Goal: Task Accomplishment & Management: Manage account settings

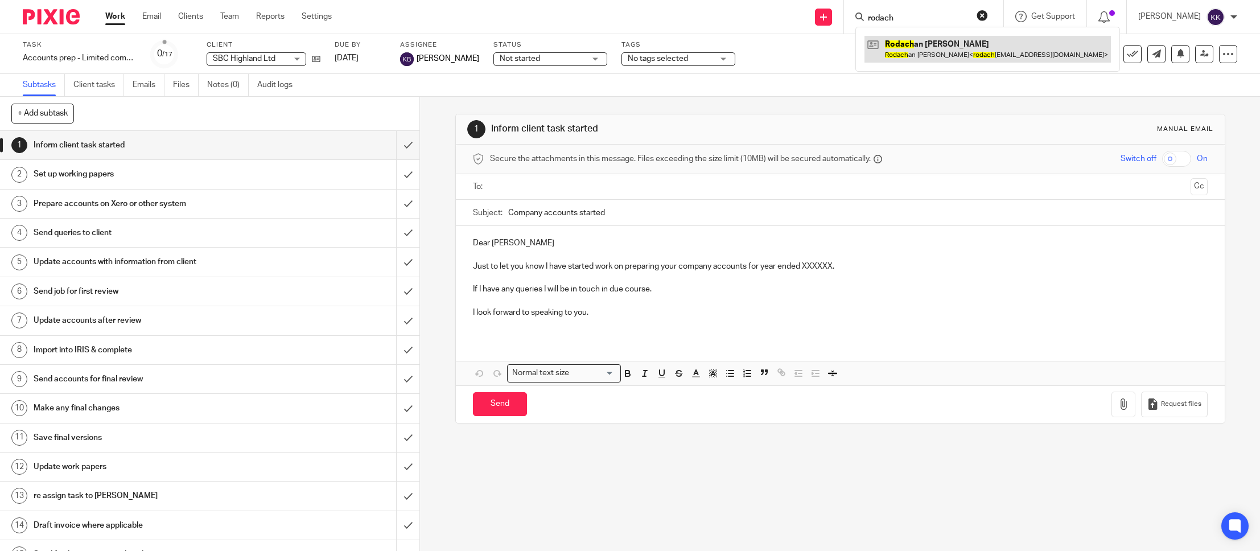
type input "rodach"
click at [913, 49] on link at bounding box center [988, 49] width 247 height 26
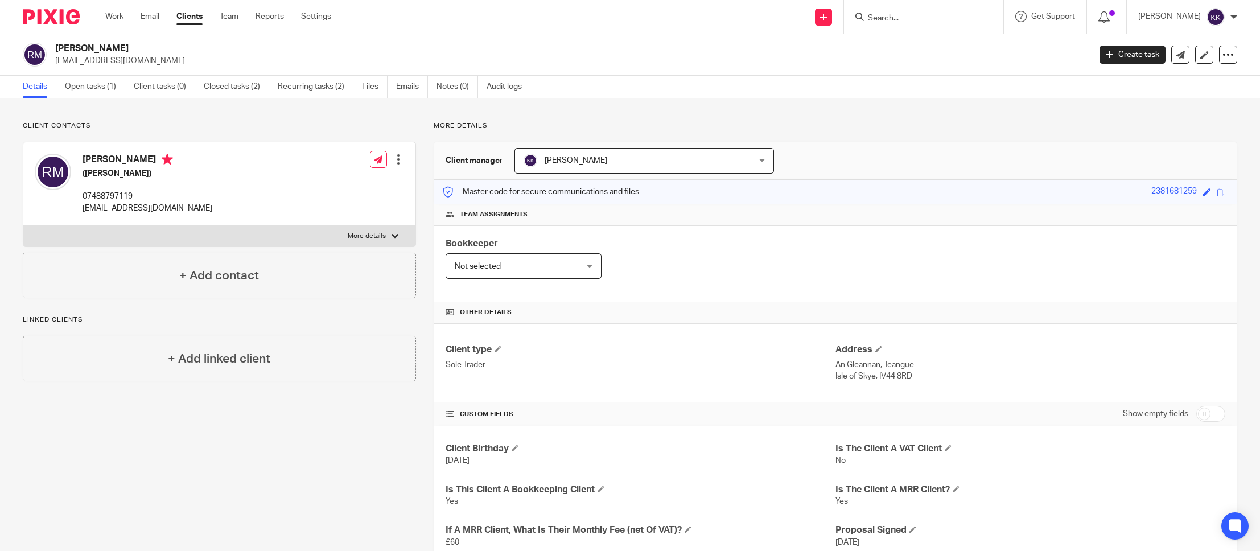
click at [370, 234] on p "More details" at bounding box center [367, 236] width 38 height 9
click at [23, 226] on input "More details" at bounding box center [23, 225] width 1 height 1
checkbox input "true"
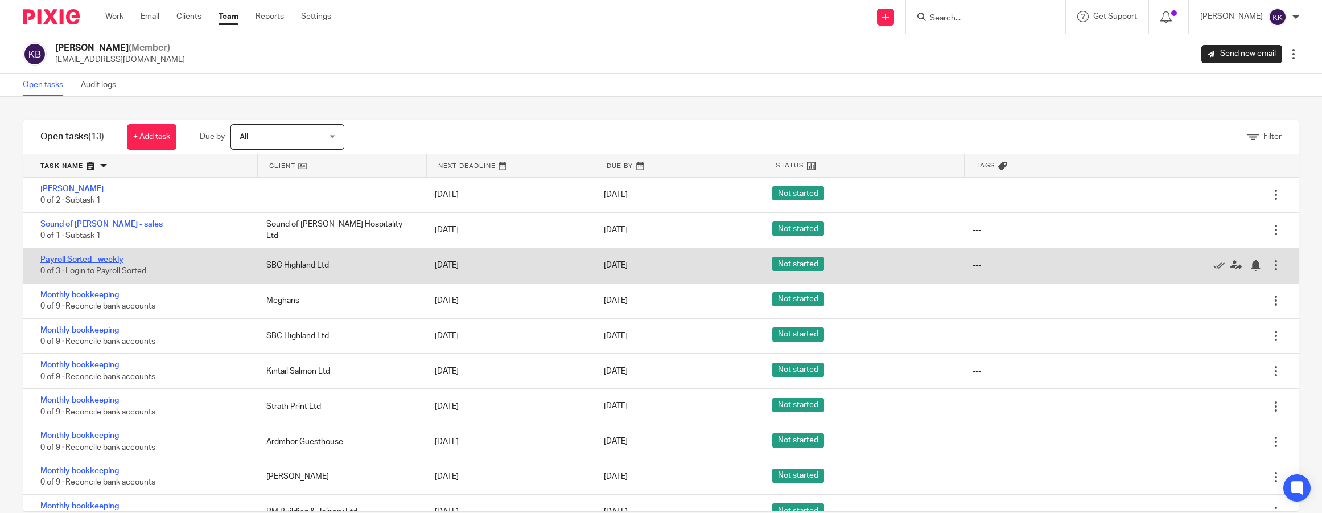
scroll to position [132, 0]
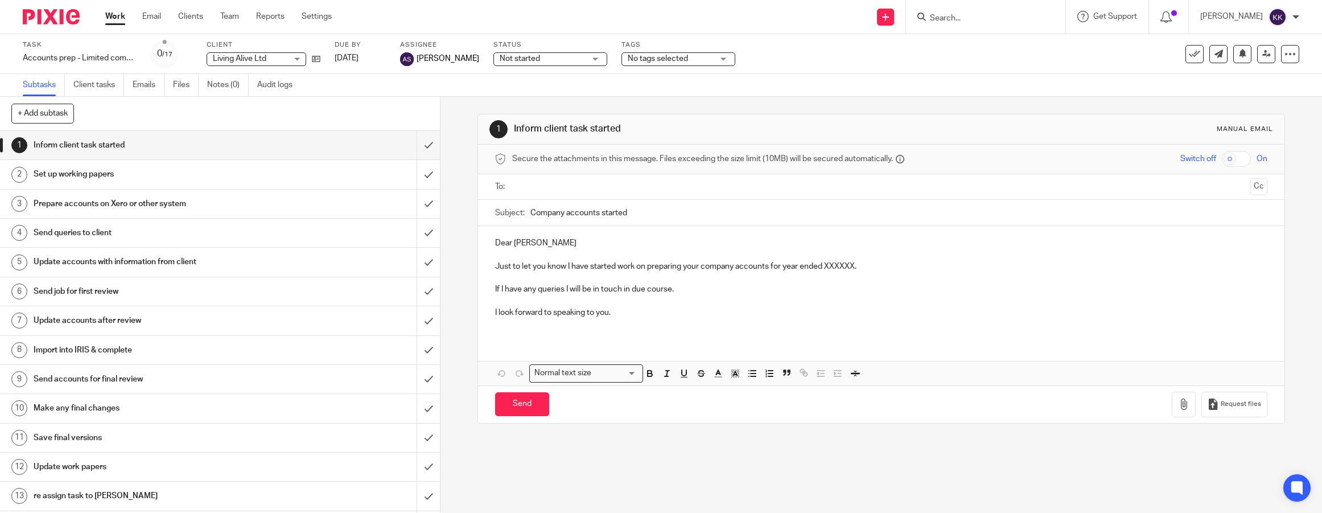
click at [952, 15] on input "Search" at bounding box center [980, 19] width 102 height 10
type input "d"
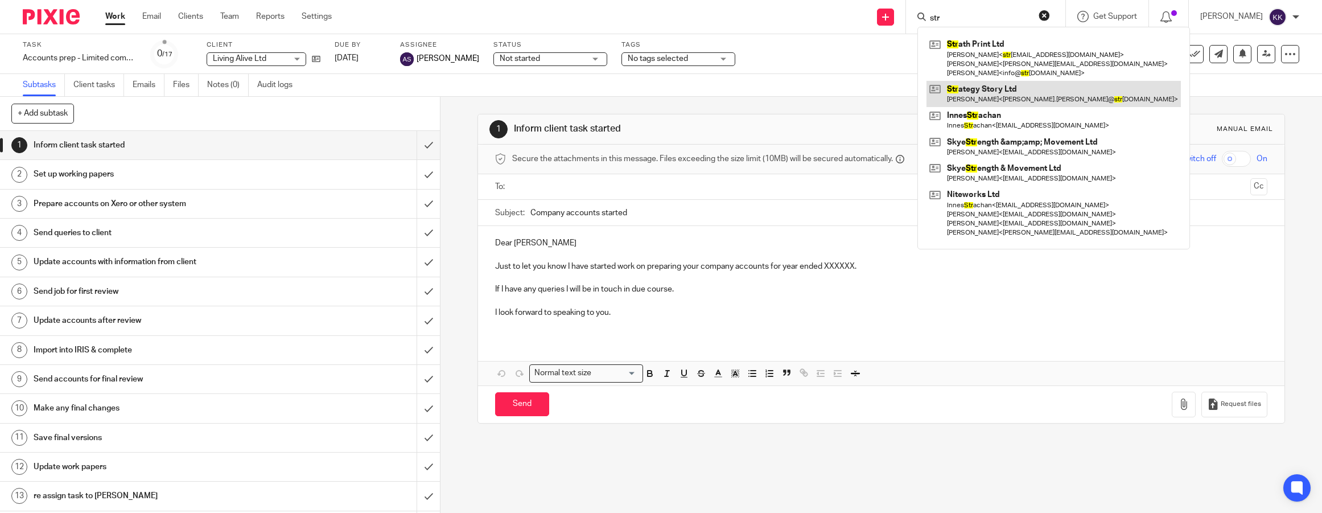
type input "str"
click at [997, 87] on link at bounding box center [1054, 94] width 254 height 26
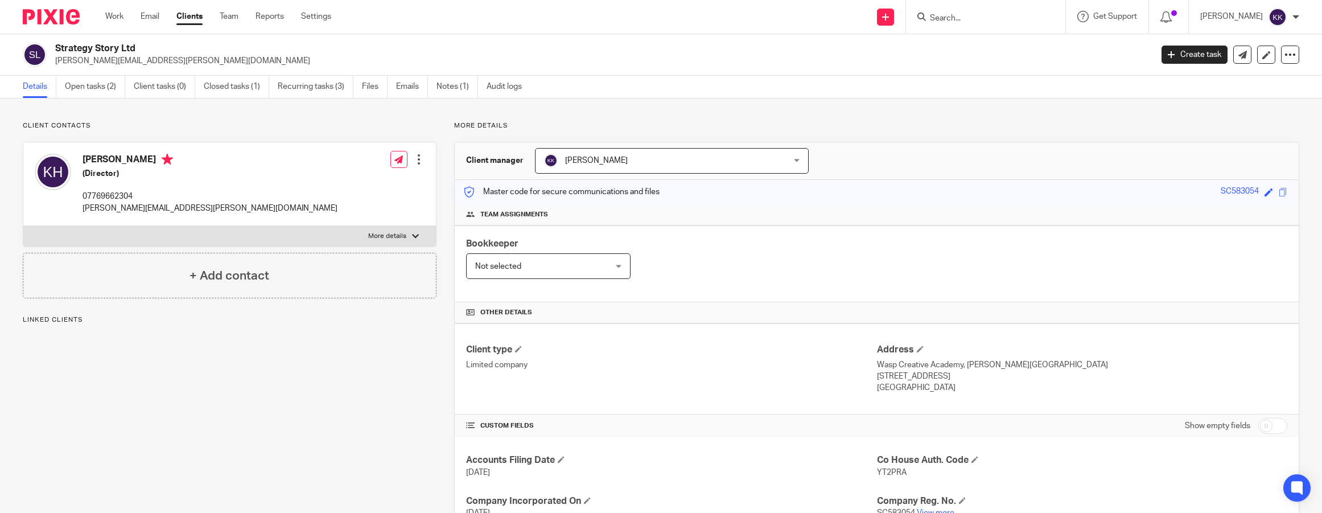
click at [64, 91] on ul "Details Open tasks (2) Client tasks (0) Closed tasks (1) Recurring tasks (3) Fi…" at bounding box center [281, 87] width 516 height 22
drag, startPoint x: 77, startPoint y: 89, endPoint x: 84, endPoint y: 88, distance: 7.0
click at [77, 89] on link "Open tasks (2)" at bounding box center [95, 87] width 60 height 22
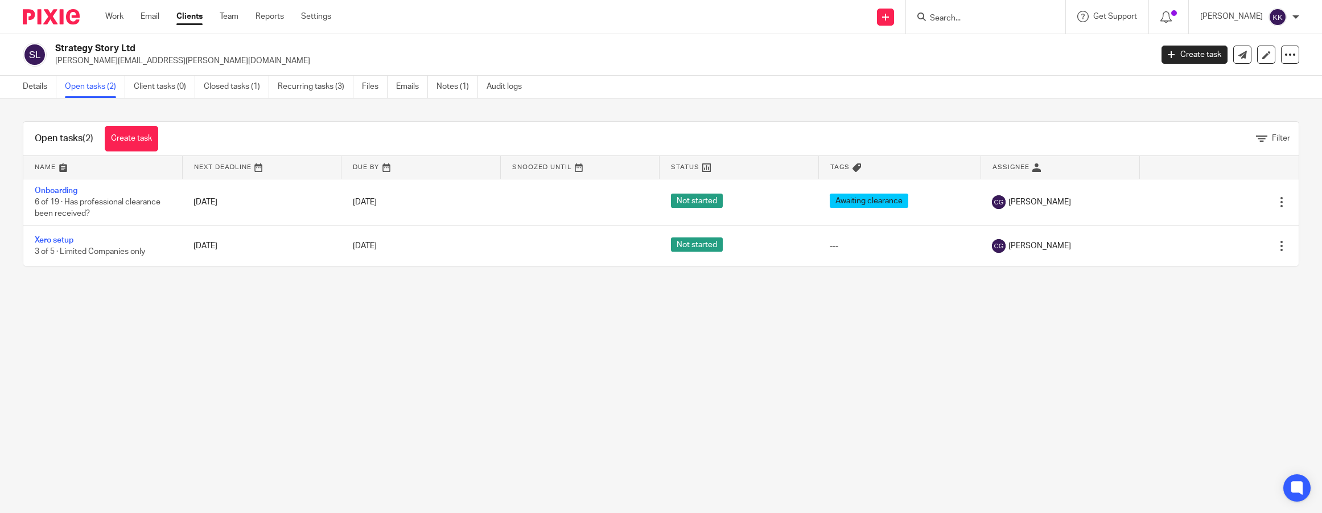
click at [273, 128] on div "Open tasks (2) Create task Filter" at bounding box center [661, 139] width 1276 height 34
click at [985, 19] on input "Search" at bounding box center [980, 19] width 102 height 10
click at [1212, 56] on link "Create task" at bounding box center [1195, 55] width 66 height 18
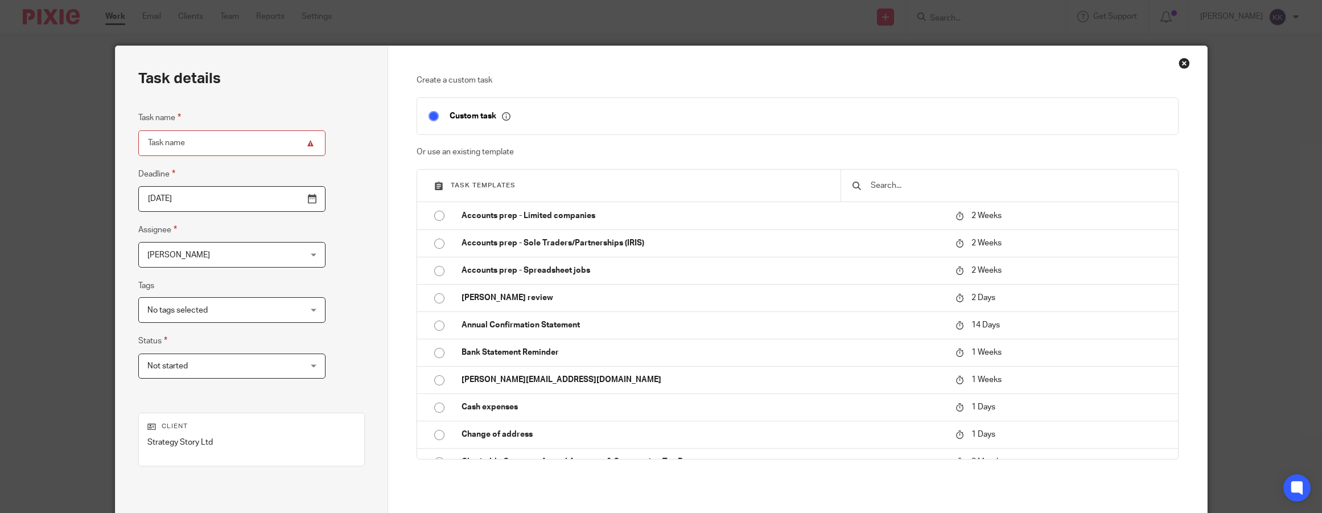
click at [948, 187] on input "text" at bounding box center [1018, 185] width 297 height 13
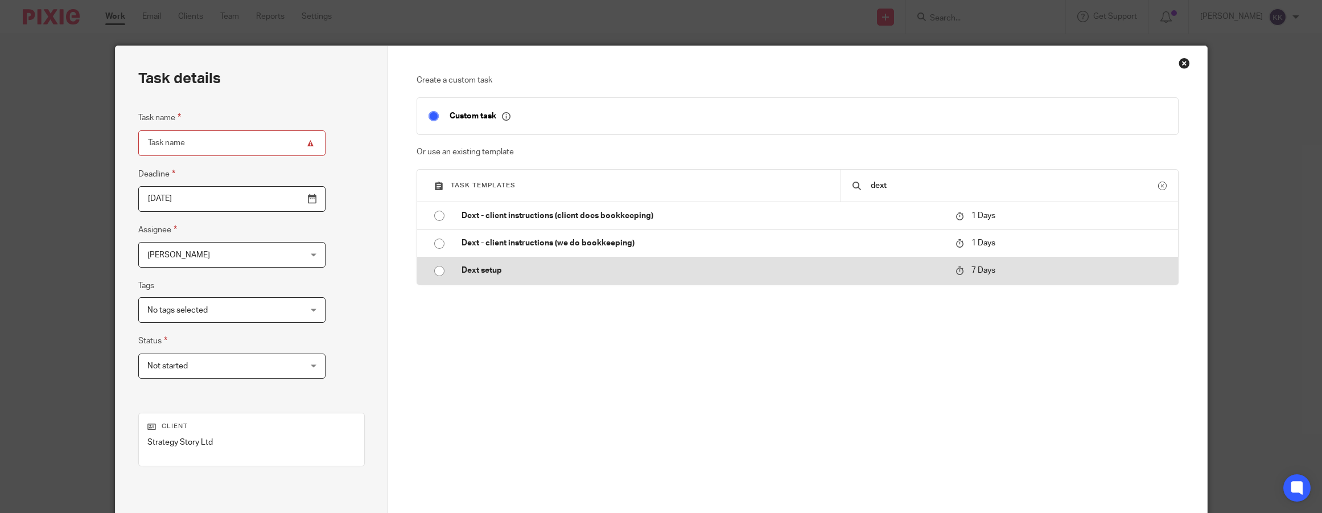
type input "dext"
click at [498, 270] on p "Dext setup" at bounding box center [703, 270] width 483 height 11
type input "2025-09-24"
type input "Dext setup"
checkbox input "false"
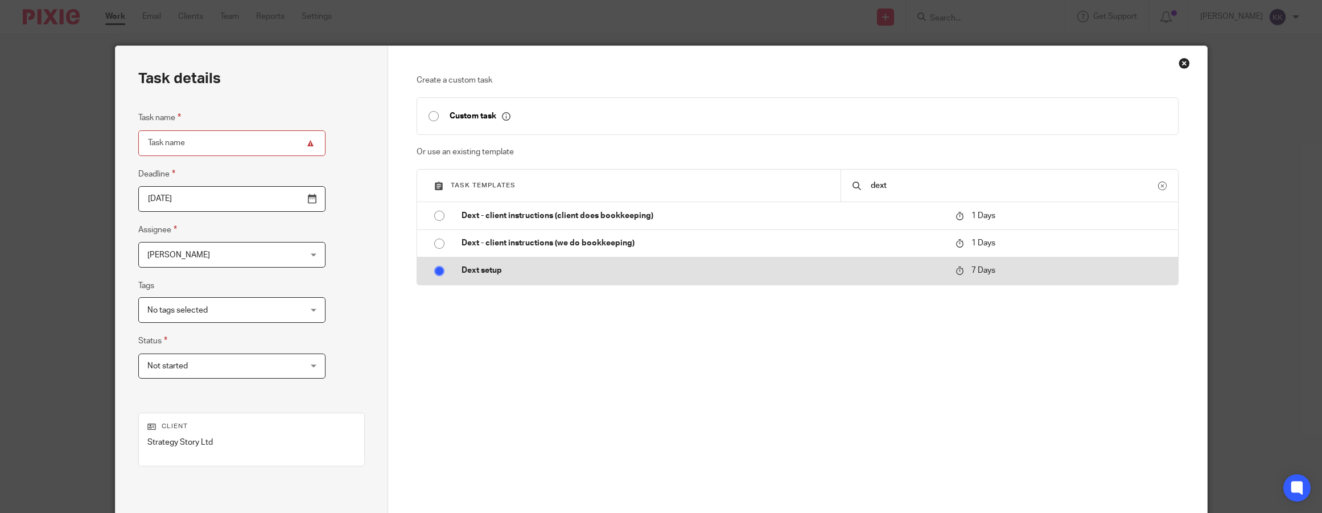
radio input "true"
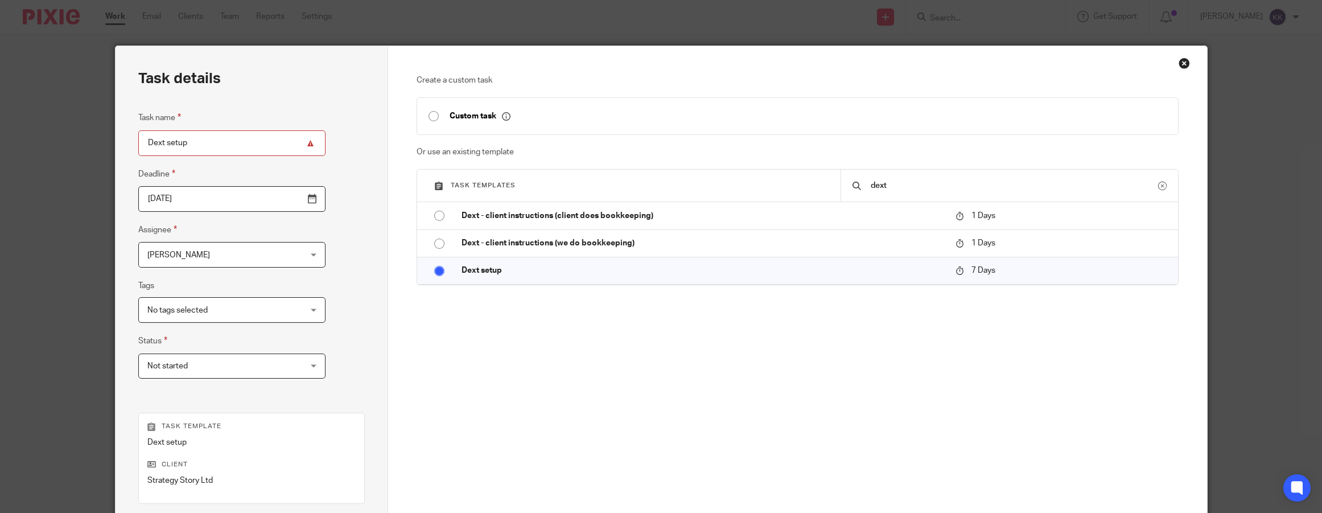
click at [280, 241] on fieldset "Assignee Karen Kennedy Karen Kennedy Client manager Andrew Sneddon Carrie Gill …" at bounding box center [231, 245] width 187 height 44
click at [276, 249] on div "Karen Kennedy Karen Kennedy" at bounding box center [231, 255] width 187 height 26
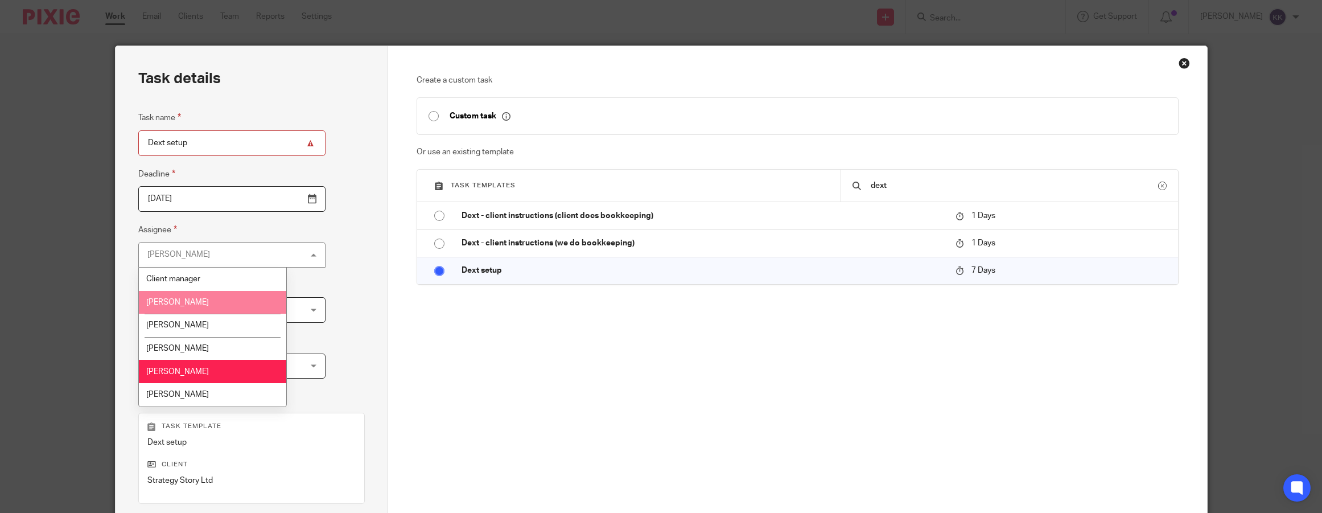
click at [1185, 63] on div "Close this dialog window" at bounding box center [1184, 62] width 11 height 11
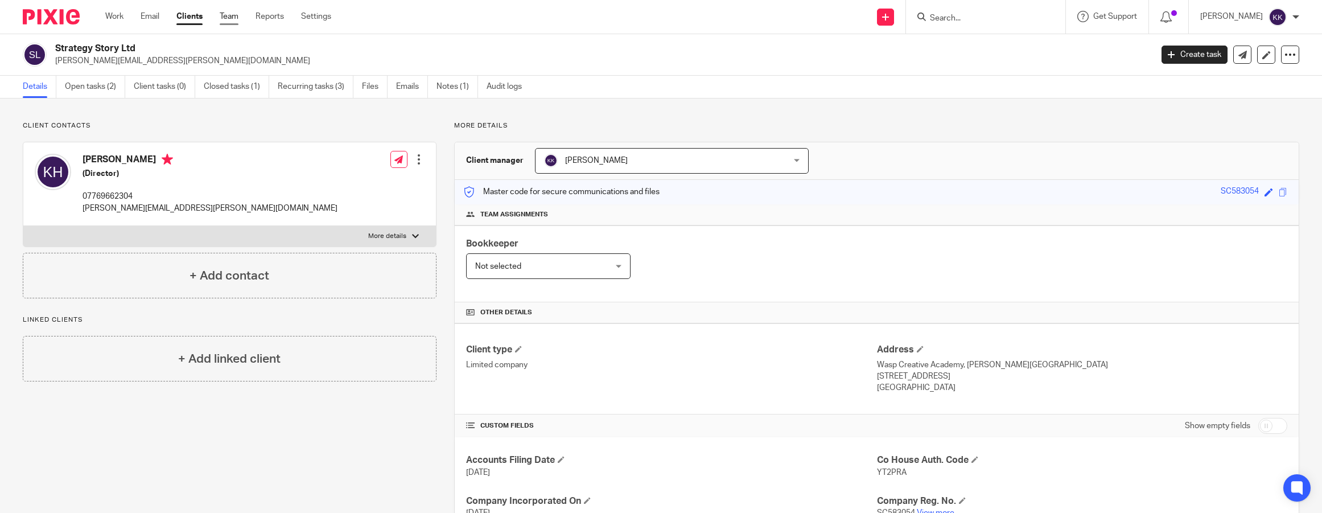
click at [233, 20] on link "Team" at bounding box center [229, 16] width 19 height 11
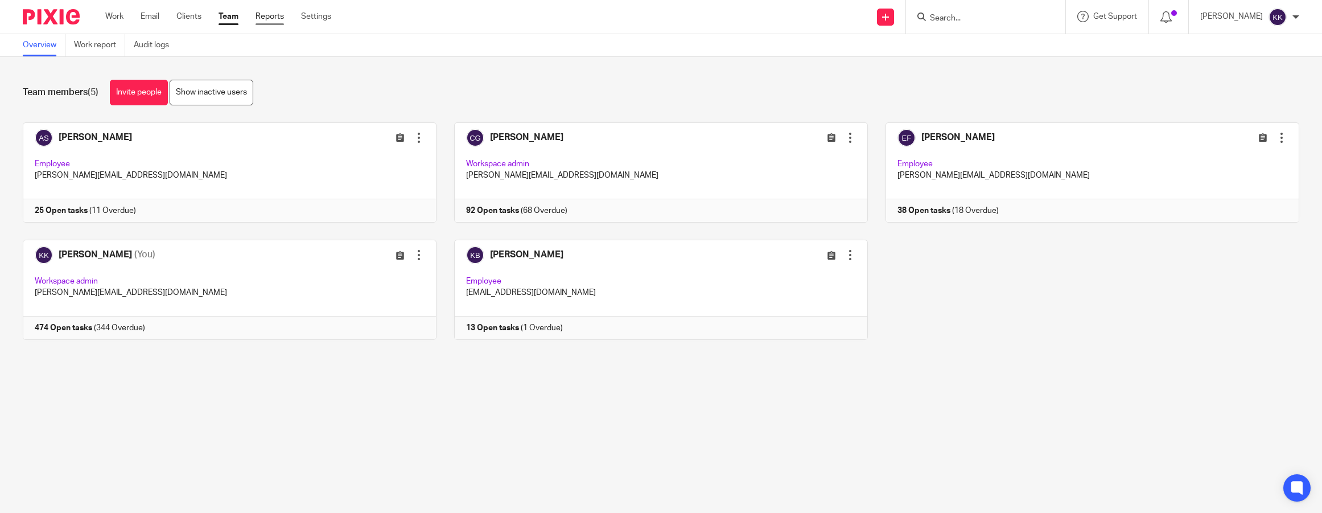
click at [269, 19] on link "Reports" at bounding box center [270, 16] width 28 height 11
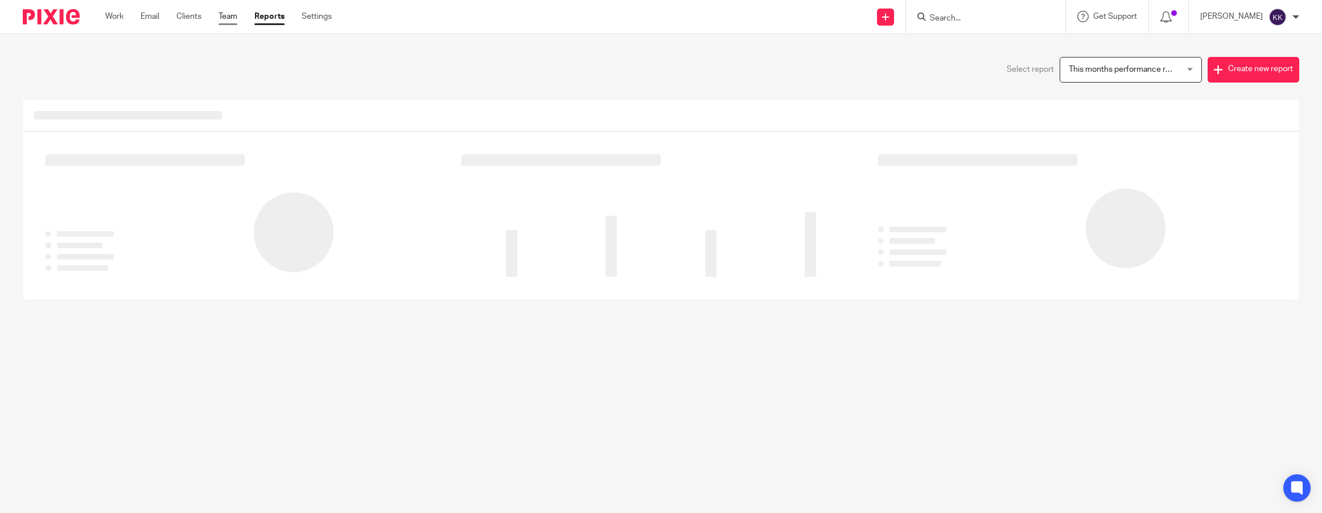
click at [240, 21] on ul "Work Email Clients Team Reports Settings" at bounding box center [227, 16] width 244 height 11
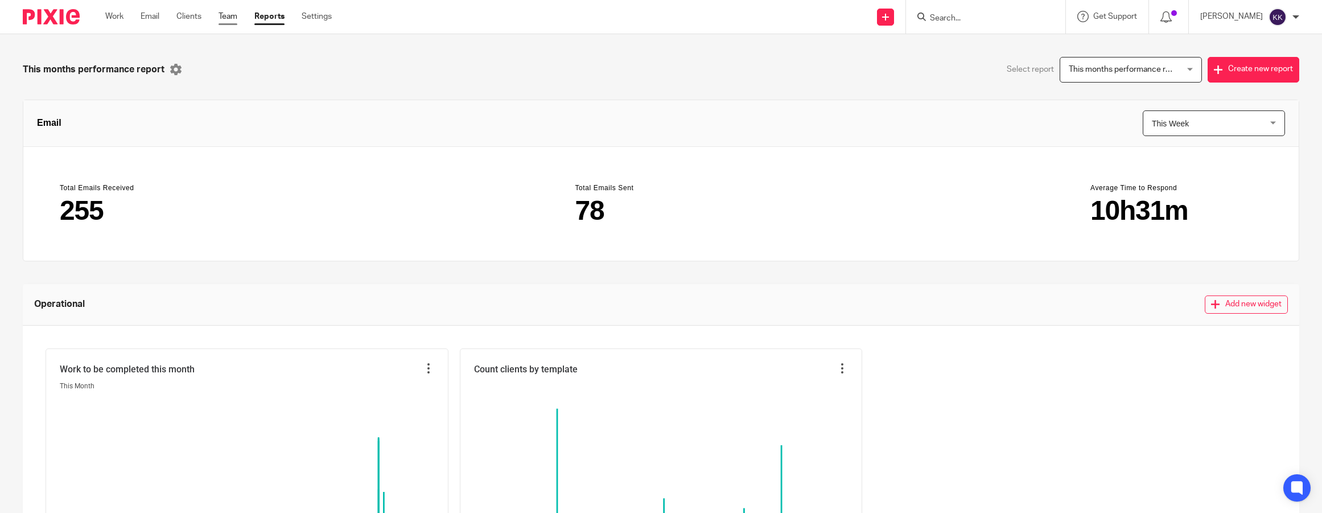
click at [231, 20] on link "Team" at bounding box center [228, 16] width 19 height 11
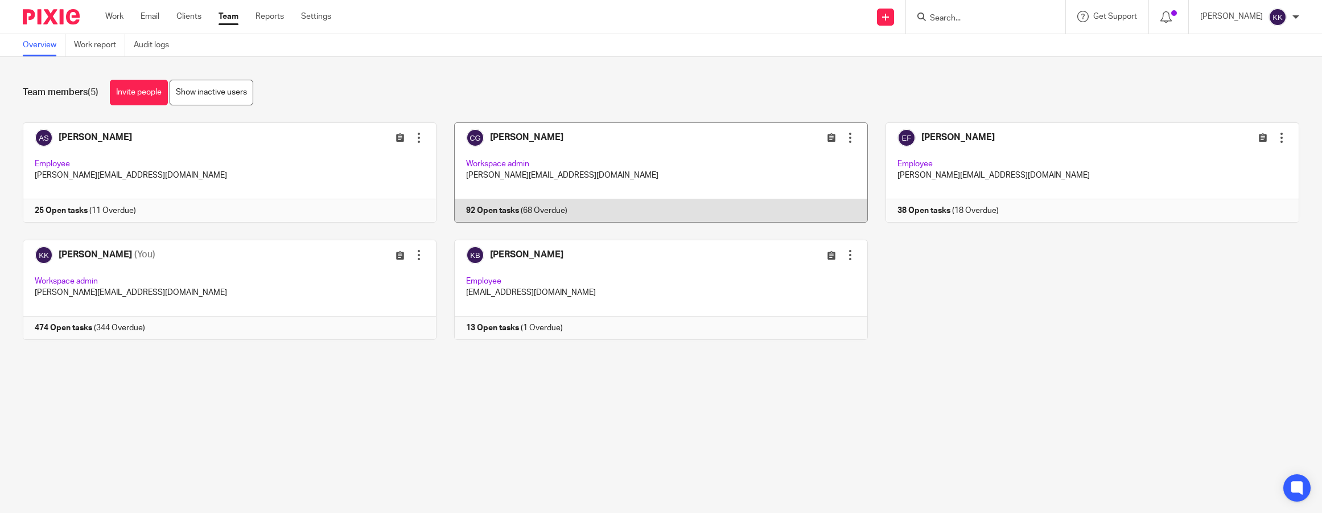
click at [607, 131] on link at bounding box center [653, 172] width 432 height 100
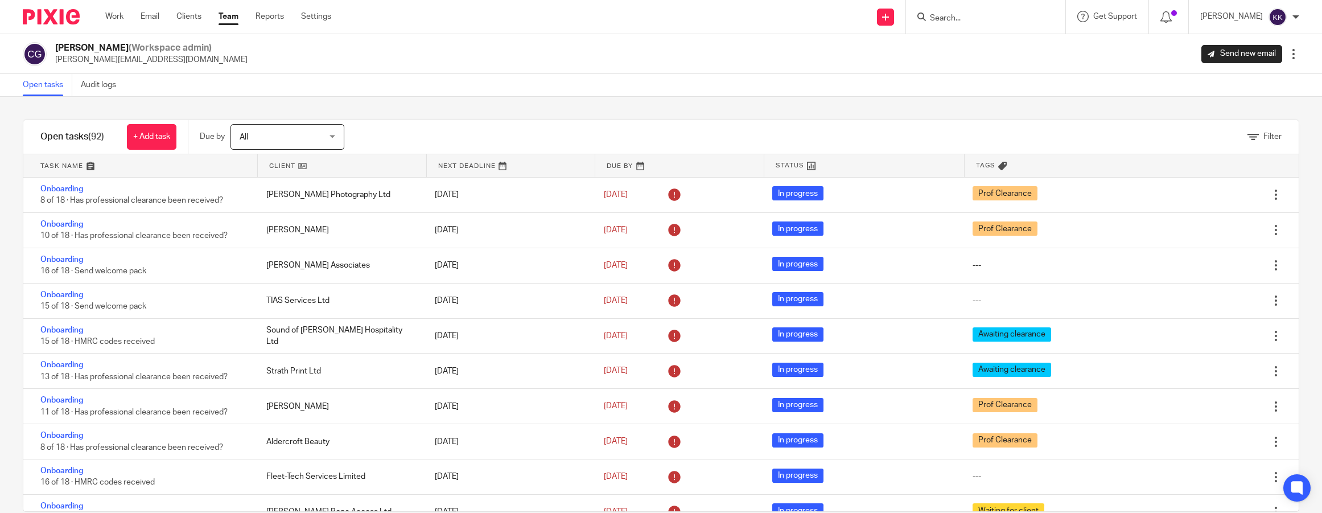
click at [60, 174] on link at bounding box center [140, 165] width 234 height 23
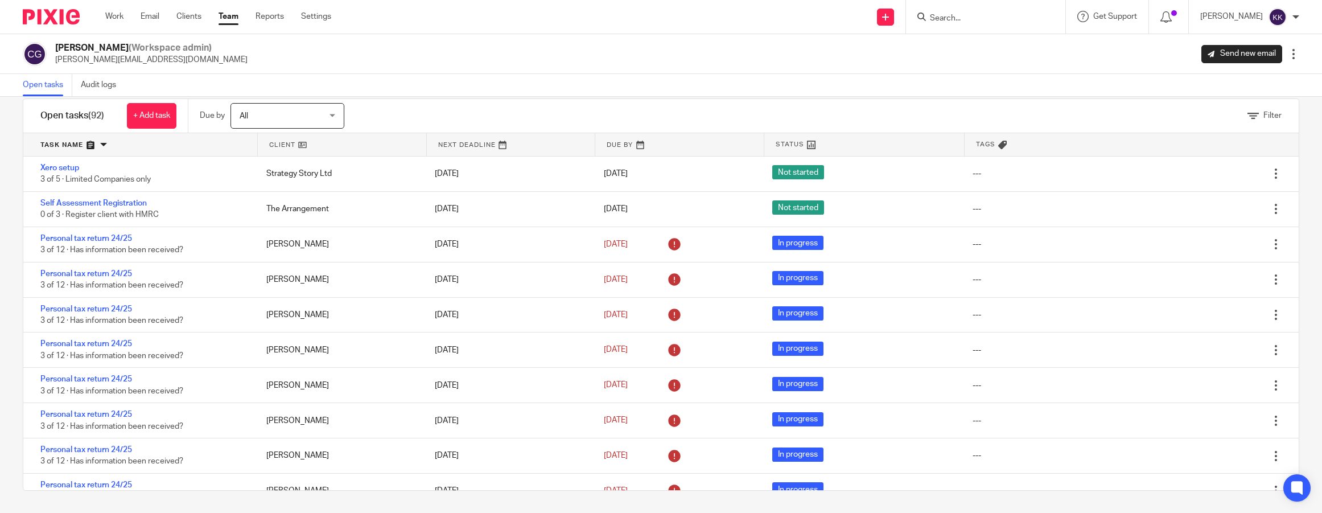
click at [59, 142] on link at bounding box center [140, 144] width 234 height 23
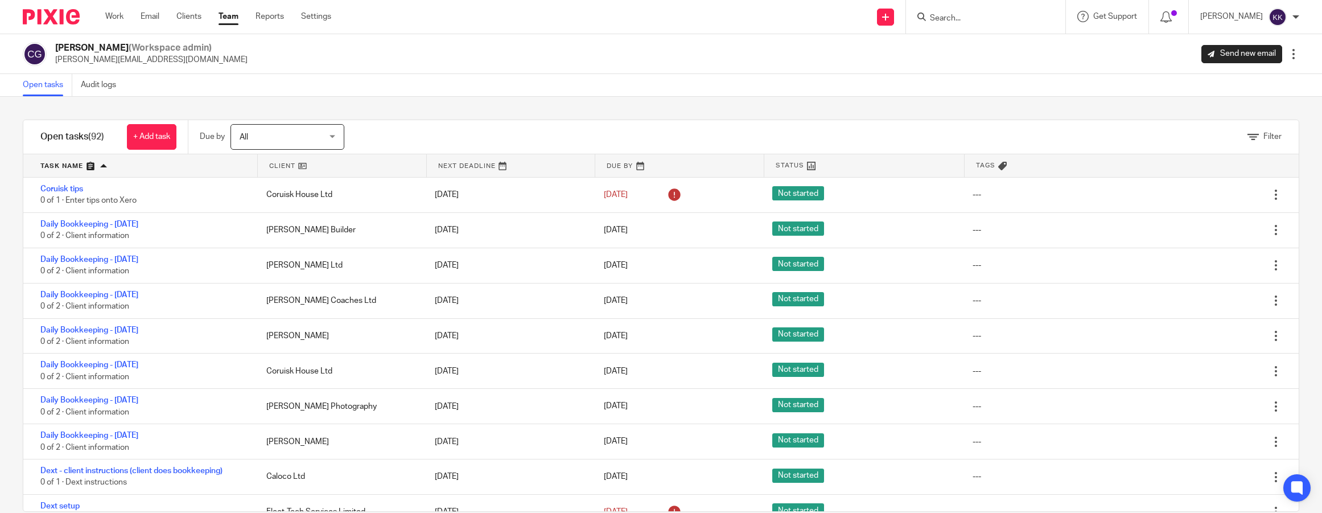
click at [68, 161] on link at bounding box center [140, 165] width 234 height 23
click at [56, 169] on link at bounding box center [140, 165] width 234 height 23
click at [48, 166] on link at bounding box center [140, 165] width 234 height 23
click at [64, 166] on link at bounding box center [140, 165] width 234 height 23
click at [103, 162] on link at bounding box center [140, 165] width 234 height 23
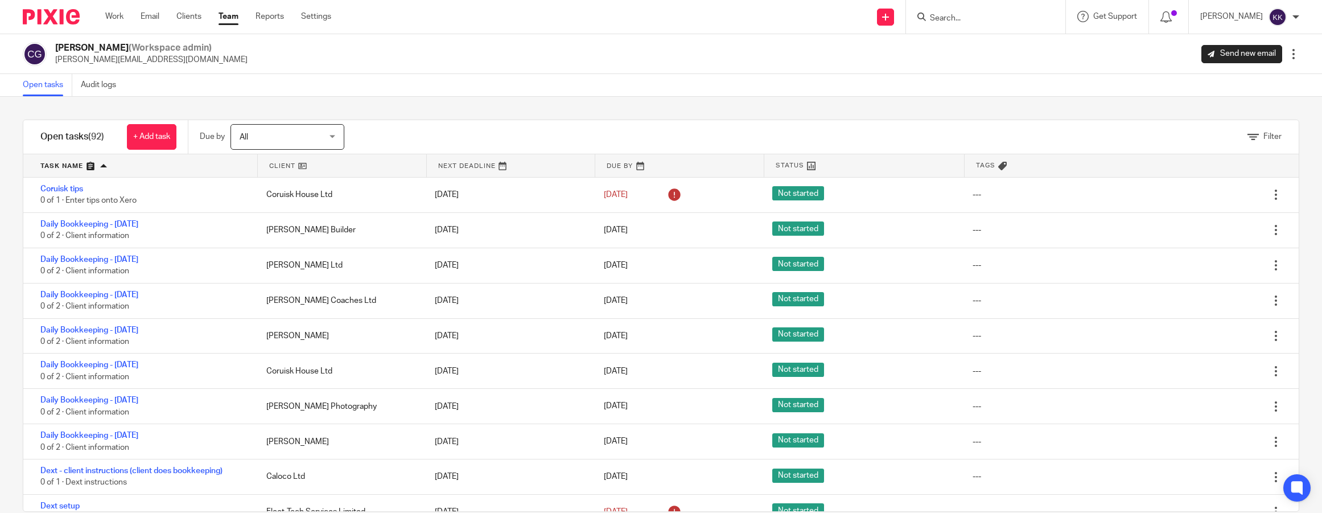
click at [103, 171] on link at bounding box center [140, 165] width 234 height 23
click at [71, 167] on link at bounding box center [140, 165] width 234 height 23
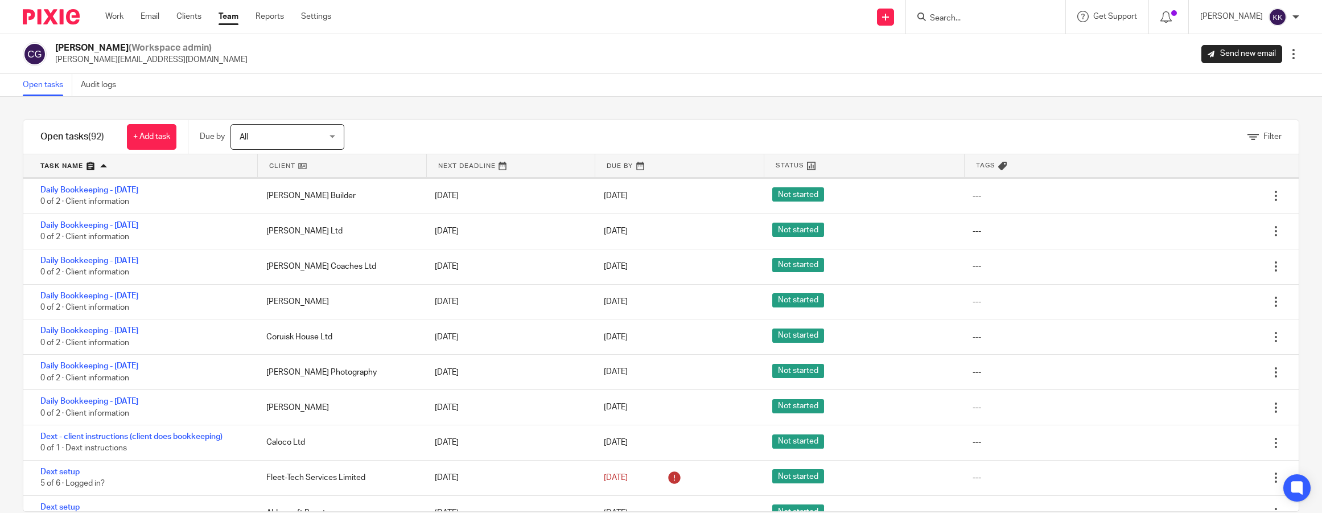
scroll to position [31, 0]
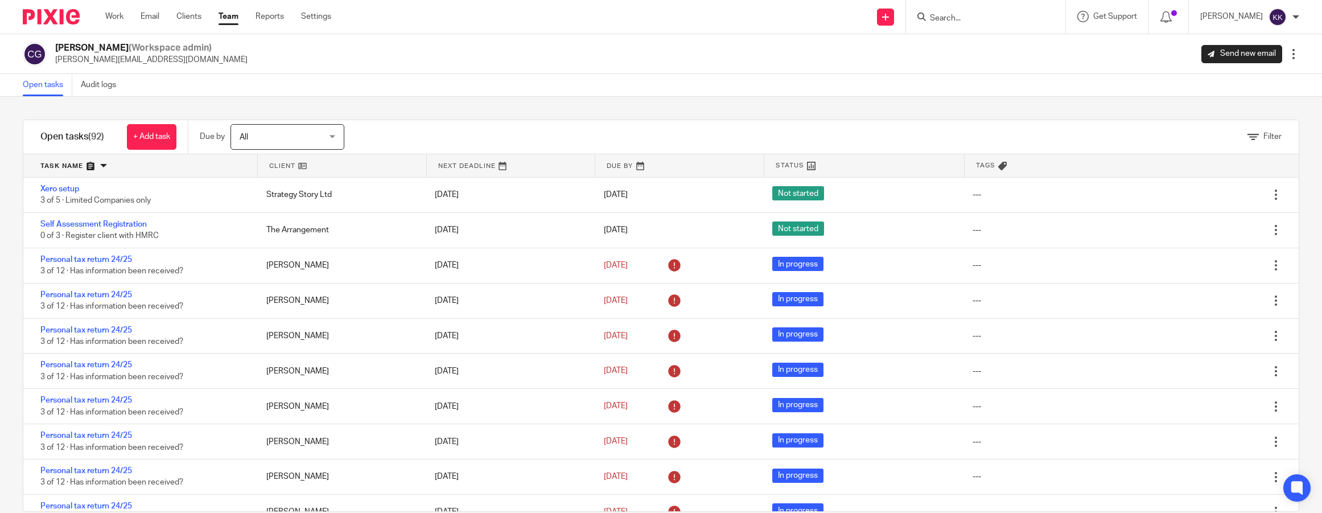
click at [73, 163] on link at bounding box center [140, 165] width 234 height 23
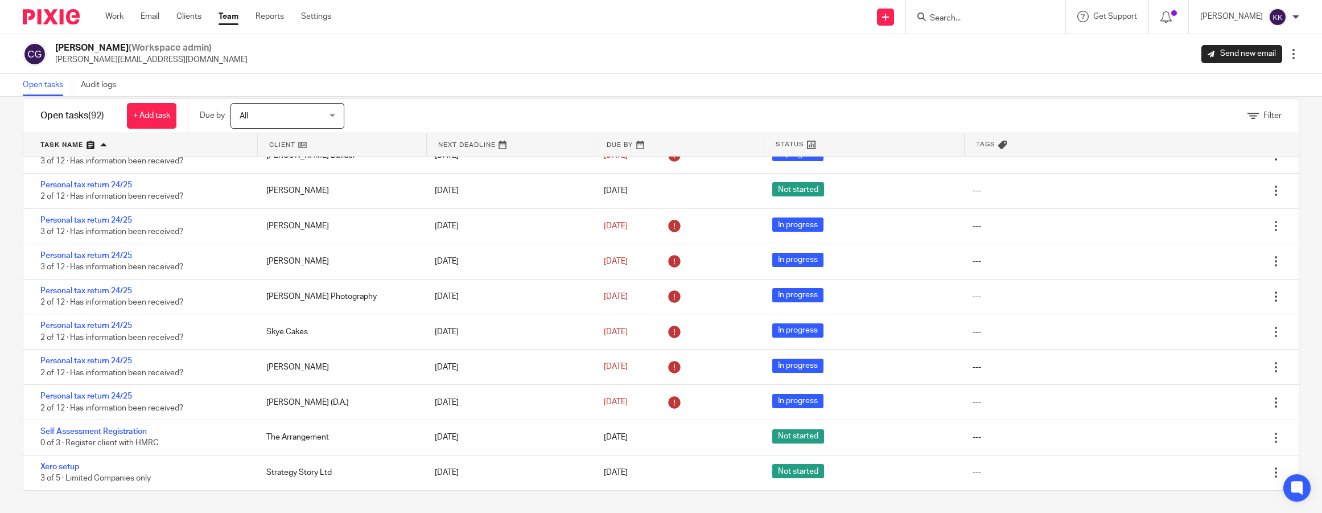
scroll to position [2961, 0]
click at [959, 20] on input "Search" at bounding box center [980, 19] width 102 height 10
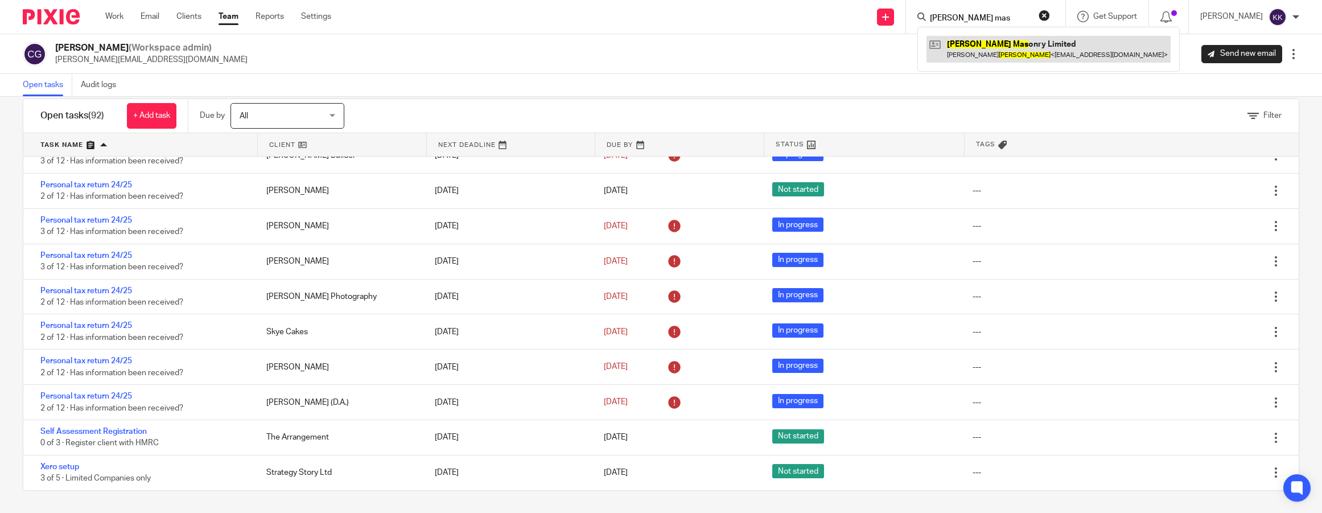
type input "macrae mas"
click at [1000, 45] on link at bounding box center [1049, 49] width 244 height 26
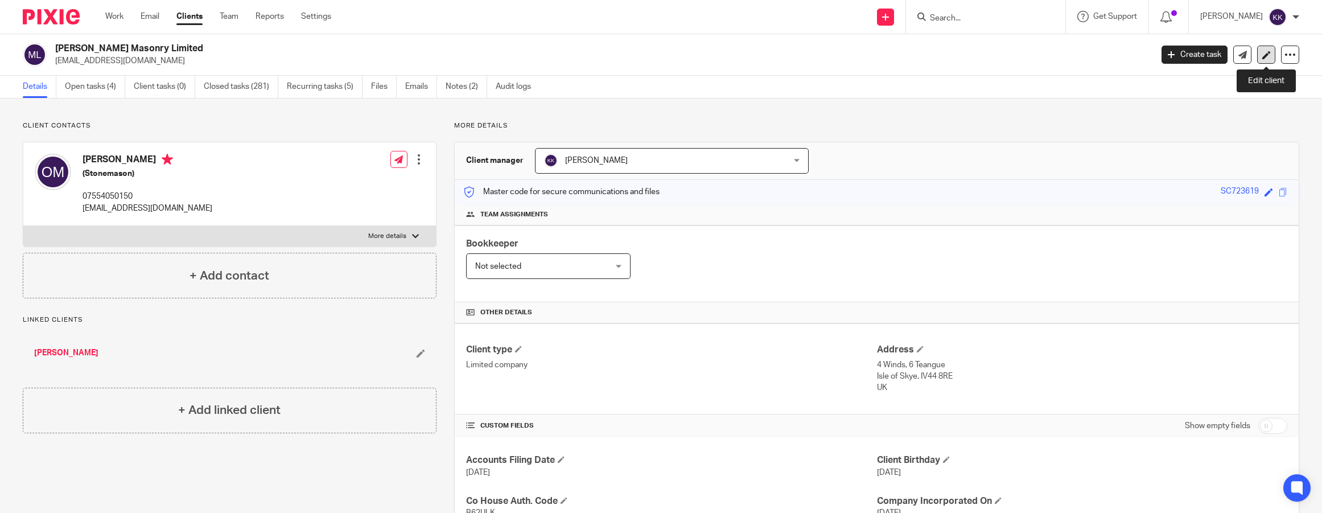
click at [1267, 57] on icon at bounding box center [1267, 55] width 9 height 9
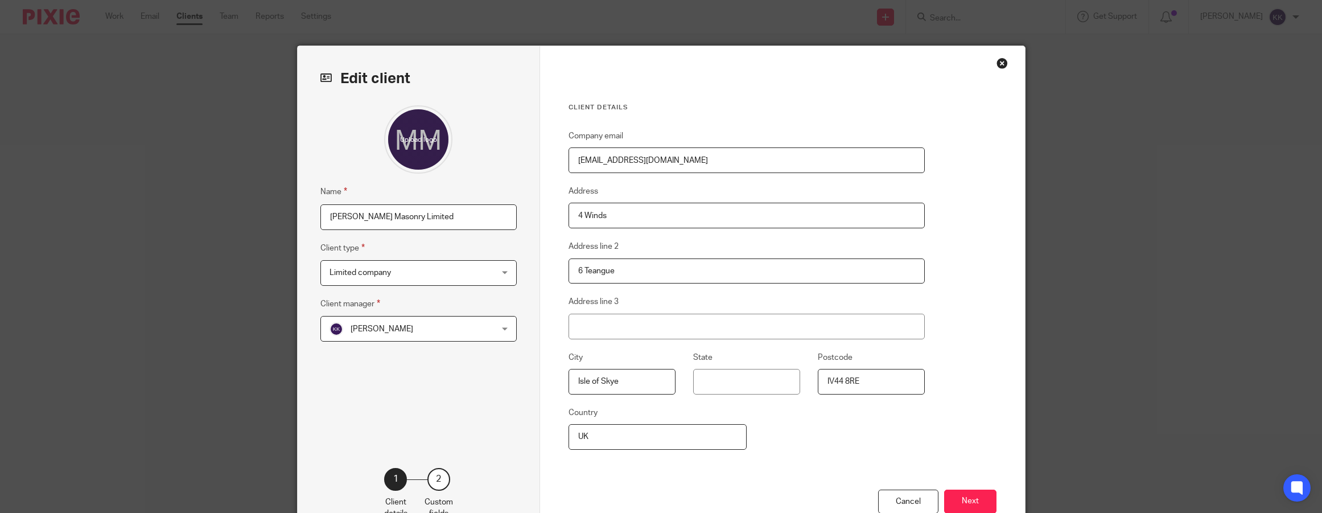
scroll to position [77, 0]
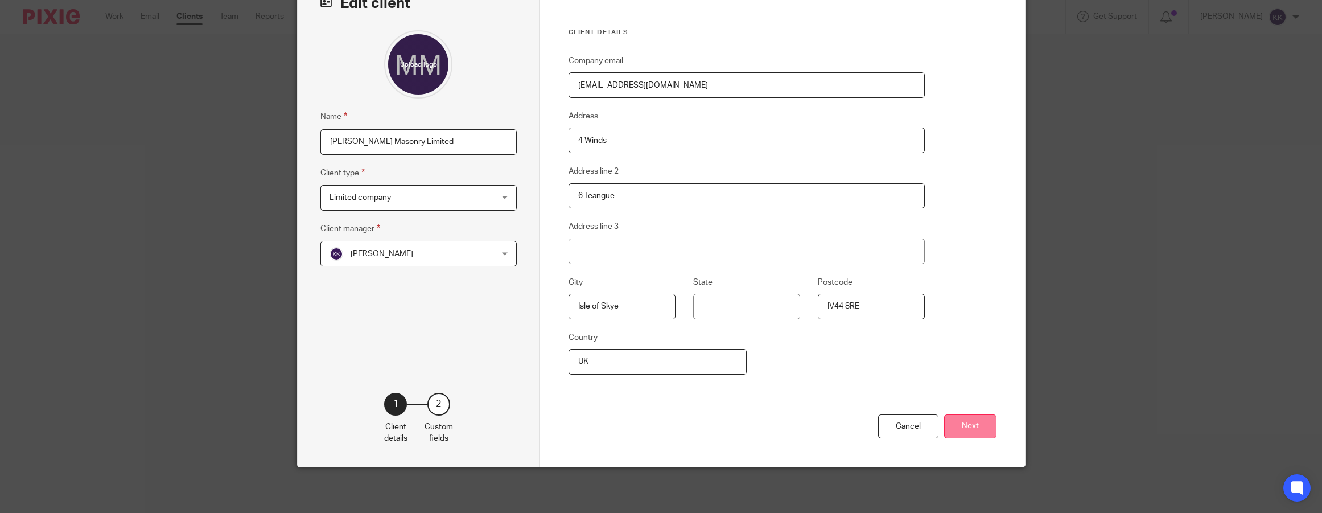
click at [985, 431] on button "Next" at bounding box center [970, 426] width 52 height 24
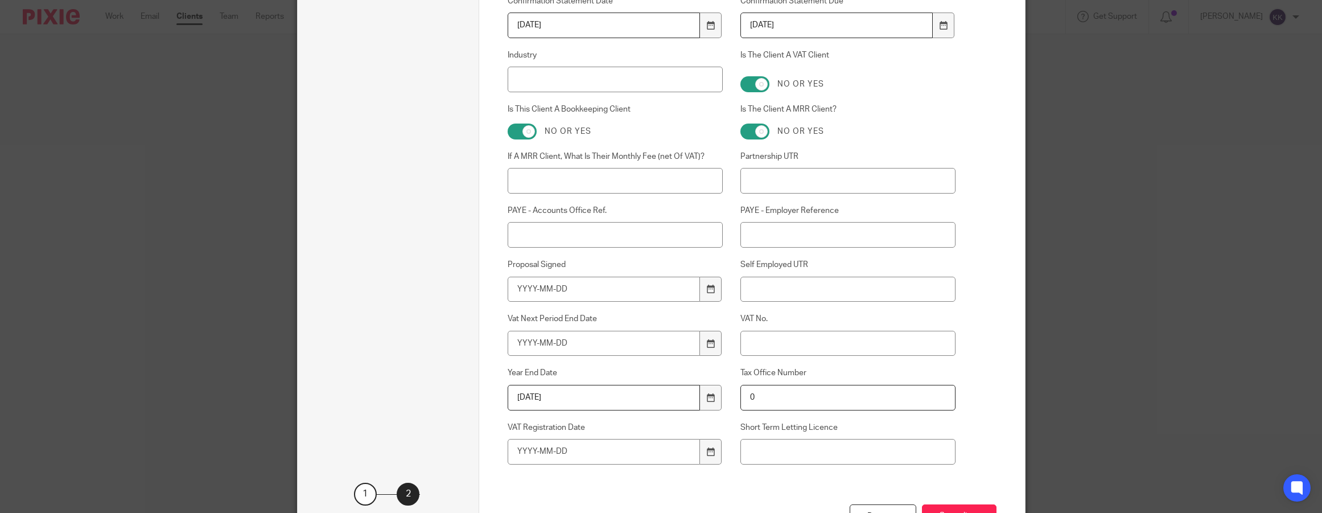
scroll to position [412, 0]
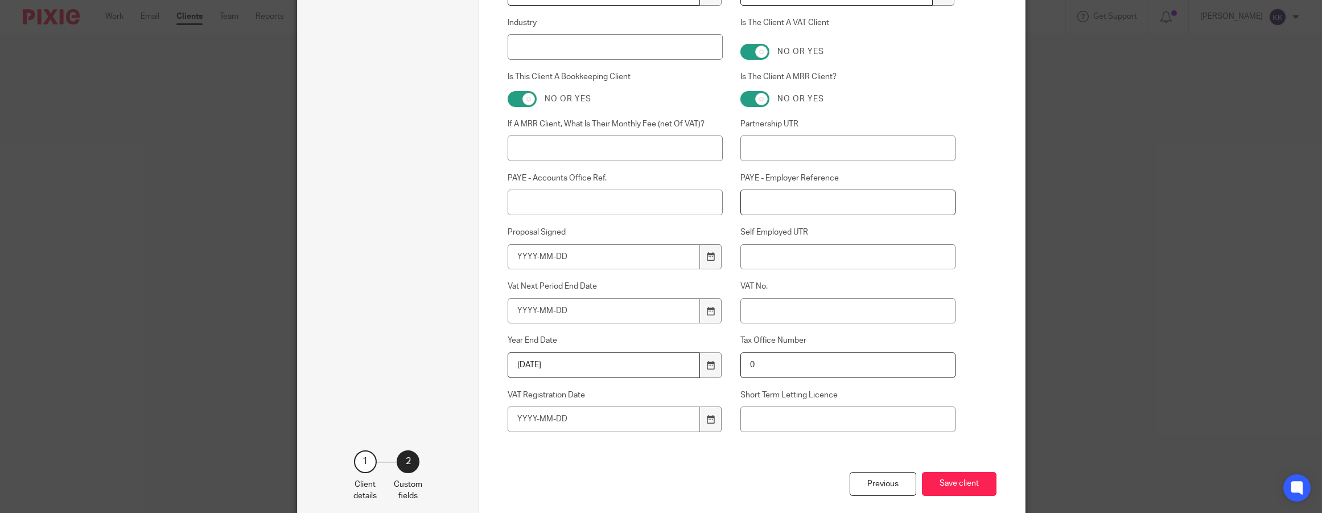
click at [804, 203] on input "PAYE - Employer Reference" at bounding box center [848, 203] width 215 height 26
type input "120/LE44705"
click at [580, 207] on input "PAYE - Accounts Office Ref." at bounding box center [615, 203] width 215 height 26
paste input "120PC02595509"
type input "120PC02595509"
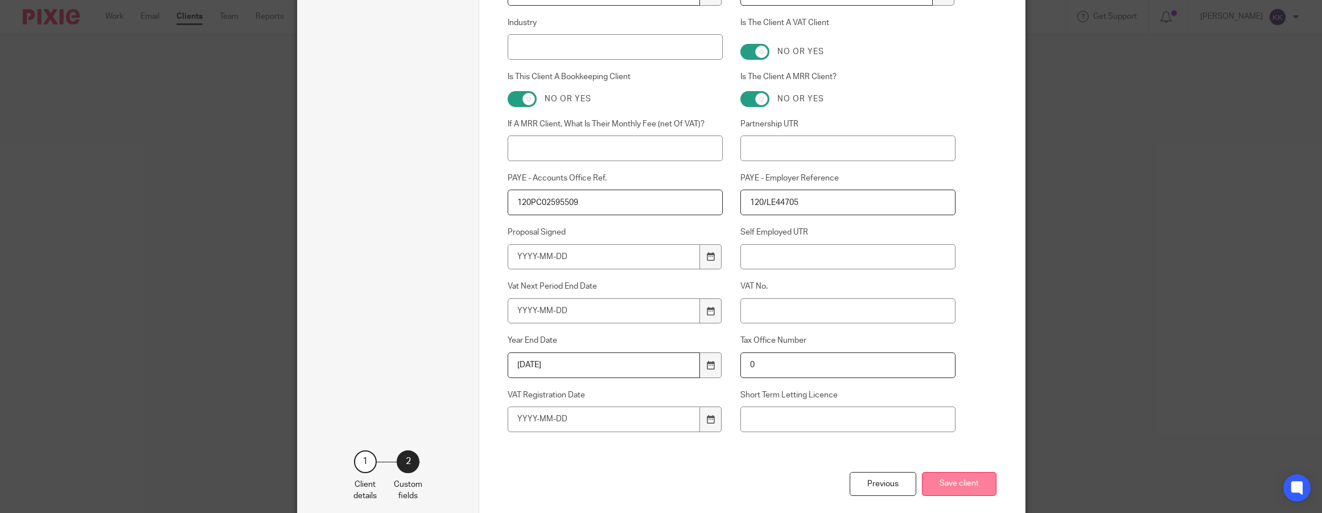
click at [959, 484] on button "Save client" at bounding box center [959, 484] width 75 height 24
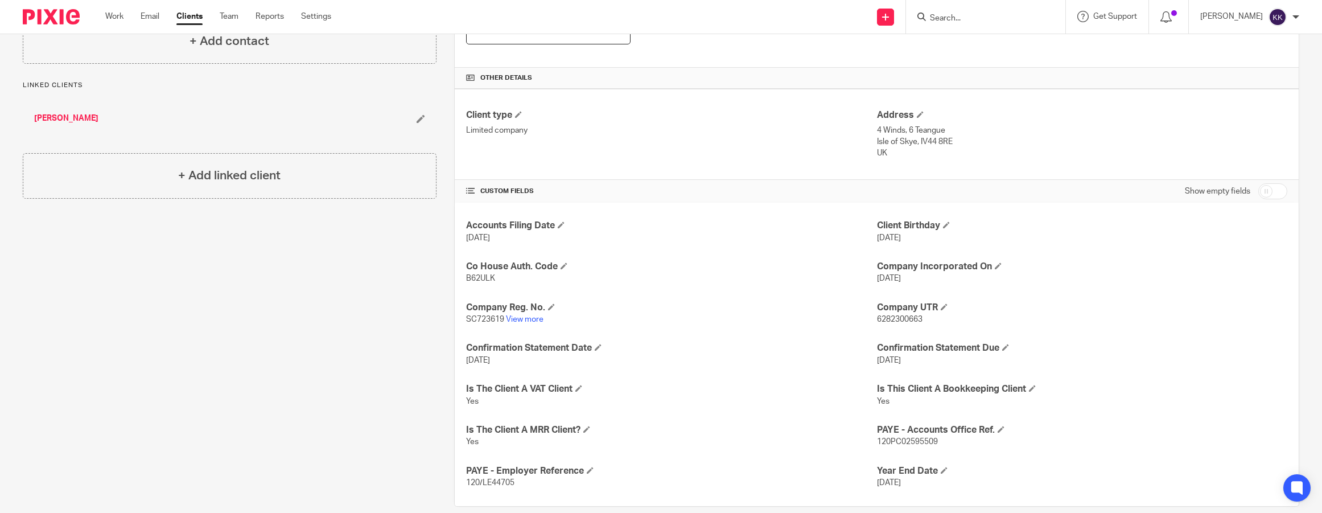
scroll to position [251, 0]
